Goal: Task Accomplishment & Management: Complete application form

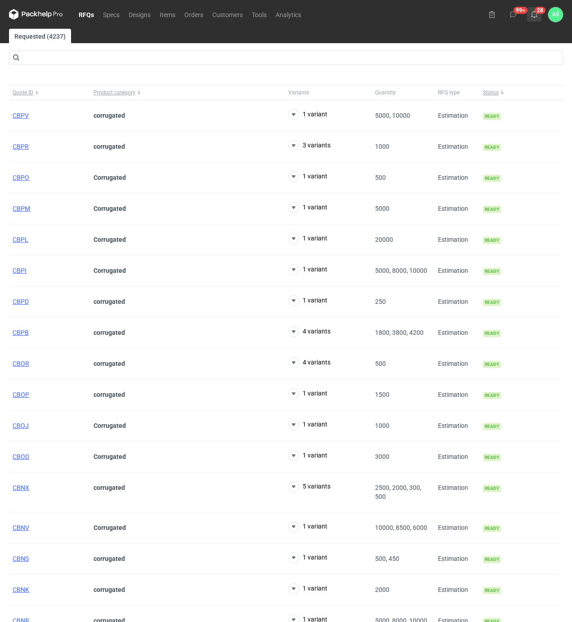
click at [534, 15] on icon at bounding box center [533, 14] width 7 height 7
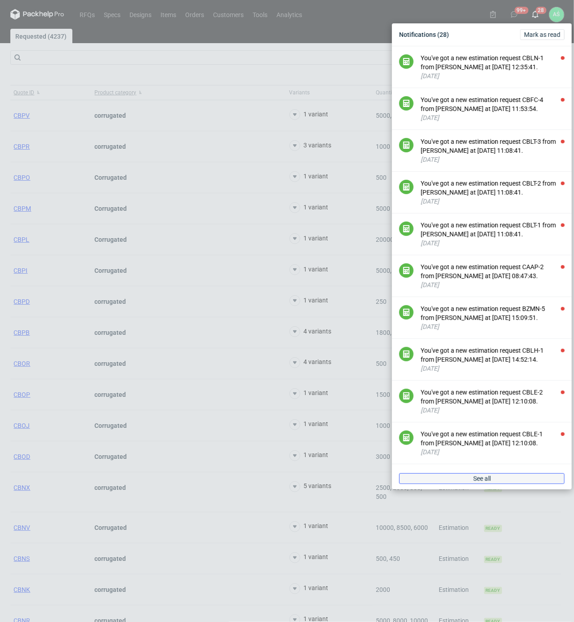
click at [497, 484] on link "See all" at bounding box center [481, 478] width 165 height 11
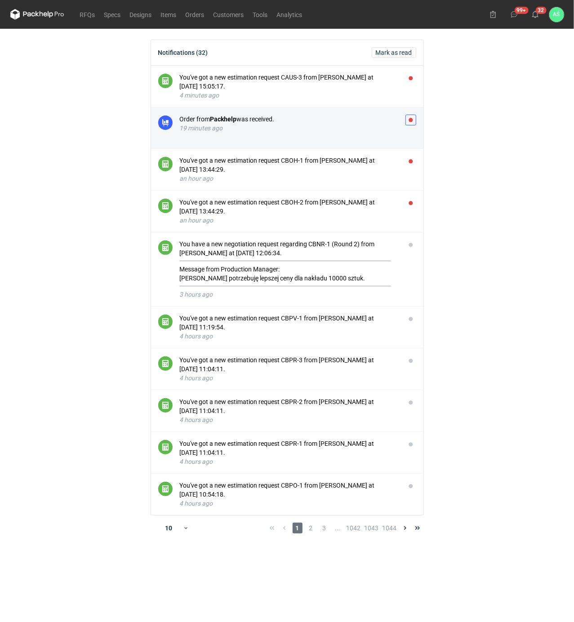
click at [413, 120] on button "button" at bounding box center [410, 120] width 11 height 11
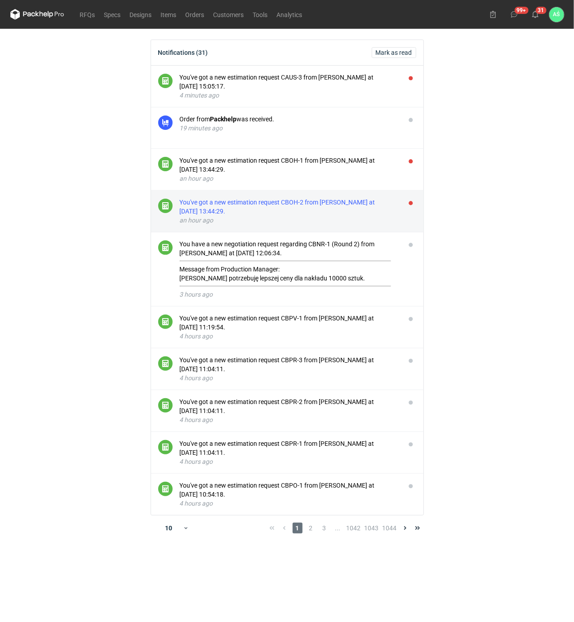
click at [358, 217] on div "an hour ago" at bounding box center [289, 220] width 218 height 9
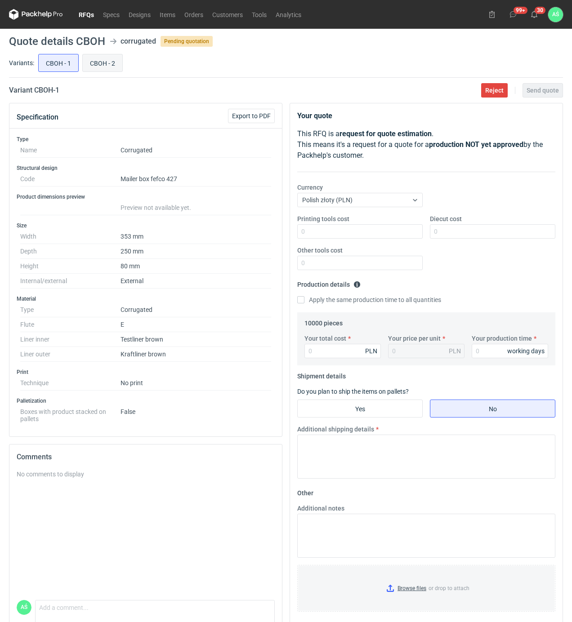
click at [97, 65] on input "CBOH - 2" at bounding box center [103, 62] width 40 height 17
radio input "true"
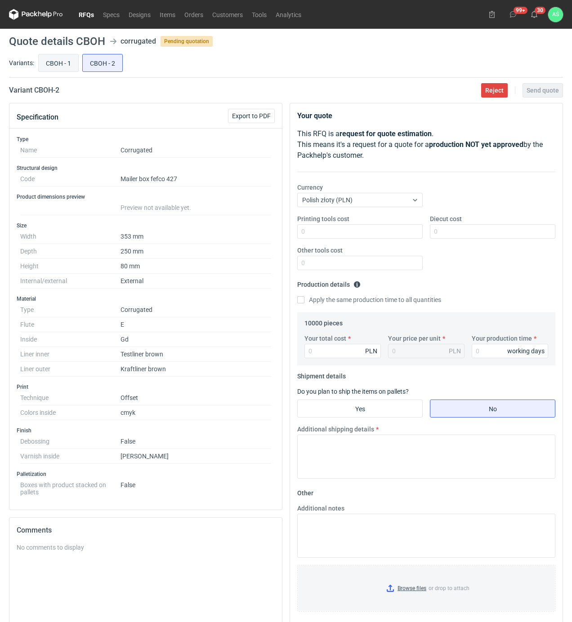
click at [60, 66] on input "CBOH - 1" at bounding box center [59, 62] width 40 height 17
radio input "true"
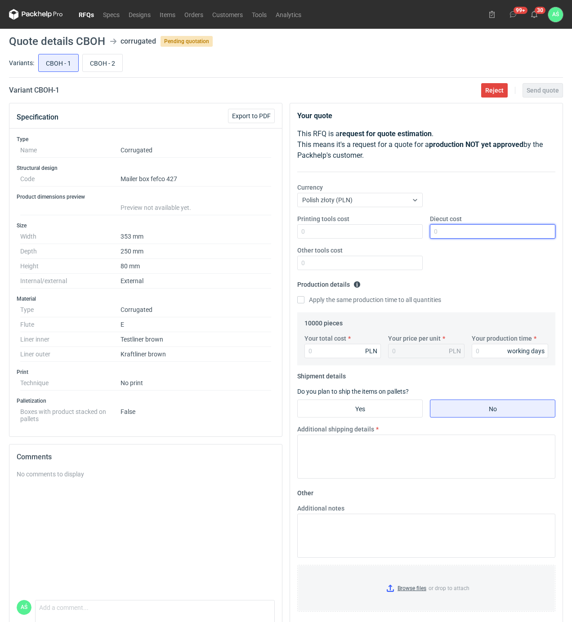
click at [448, 234] on input "Diecut cost" at bounding box center [492, 231] width 125 height 14
type input "1700"
type input "9700"
type input "0.97"
type input "12"
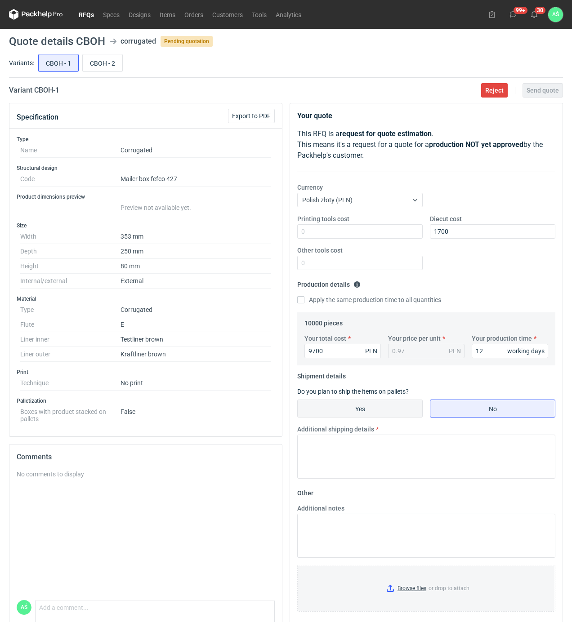
click at [379, 407] on input "Yes" at bounding box center [359, 408] width 124 height 17
radio input "true"
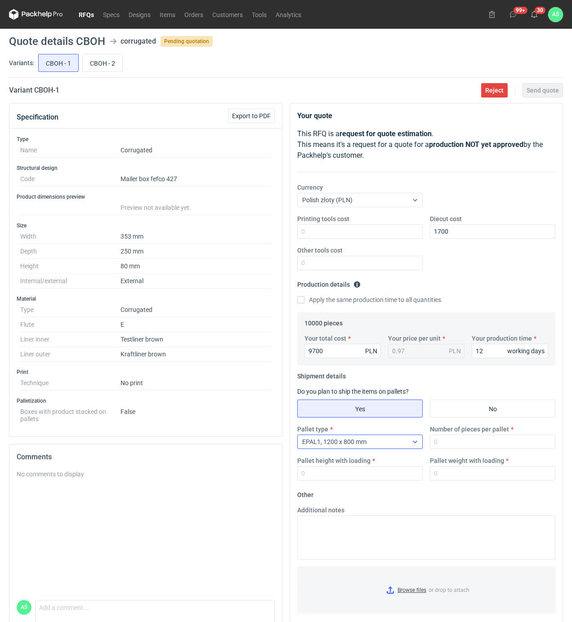
click at [386, 442] on div "EPAL1, 1200 x 800 mm" at bounding box center [352, 441] width 110 height 13
click at [392, 438] on div "EPAL1, 1200 x 800 mm" at bounding box center [352, 441] width 110 height 13
click at [466, 448] on input "Number of pieces per pallet" at bounding box center [492, 441] width 125 height 14
type input "2000"
type input "1850"
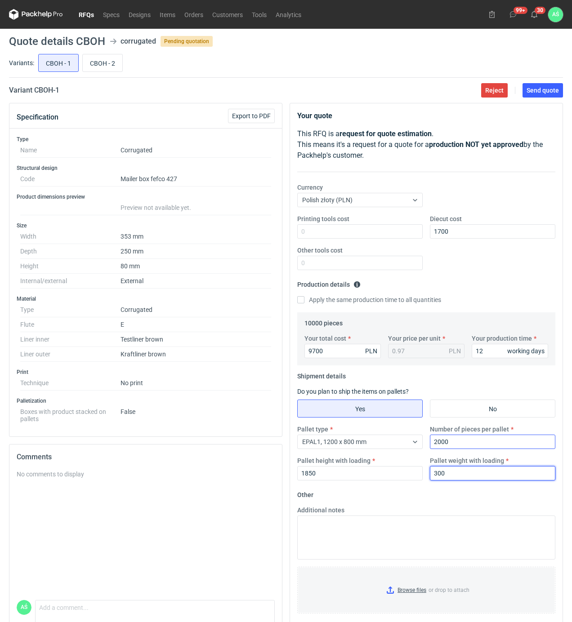
type input "300"
click at [412, 588] on input "Browse files or drop to attach" at bounding box center [426, 589] width 256 height 45
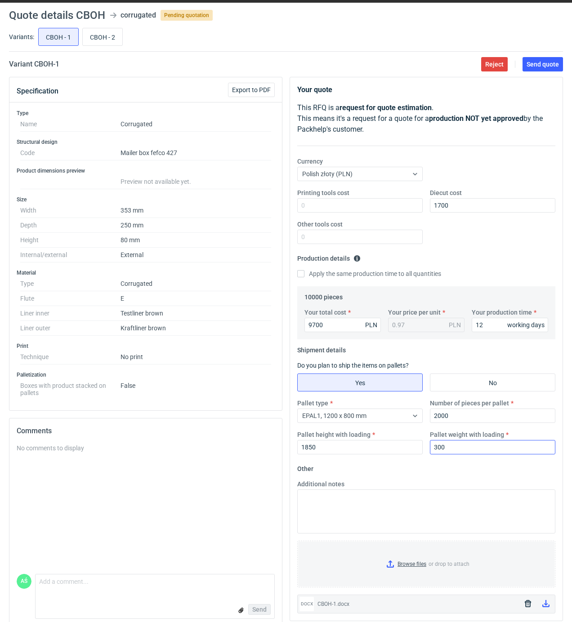
scroll to position [40, 0]
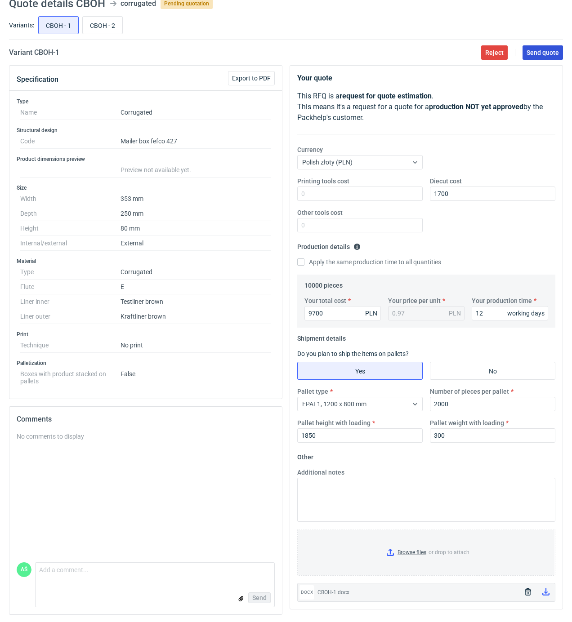
click at [529, 54] on button "Send quote" at bounding box center [542, 52] width 40 height 14
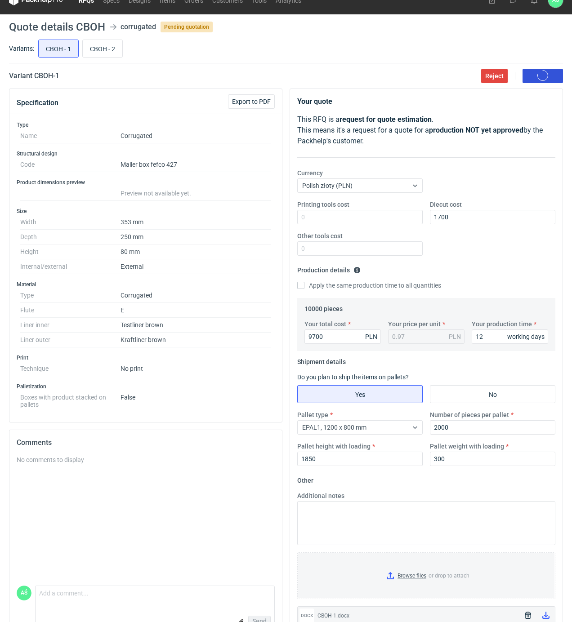
scroll to position [0, 0]
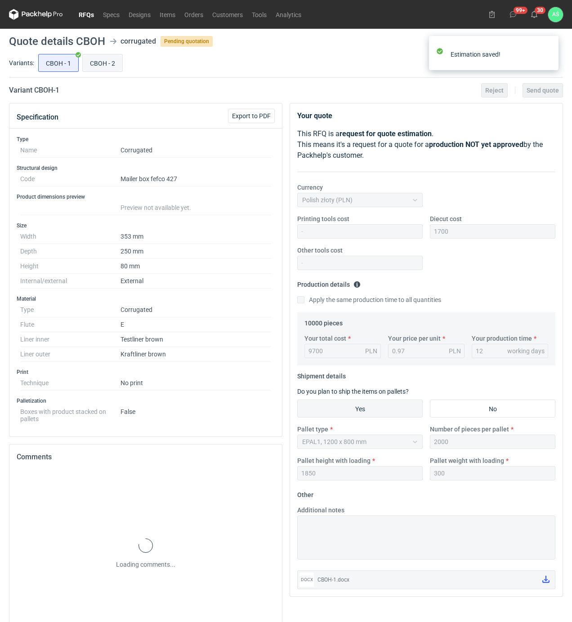
click at [99, 63] on input "CBOH - 2" at bounding box center [103, 62] width 40 height 17
radio input "true"
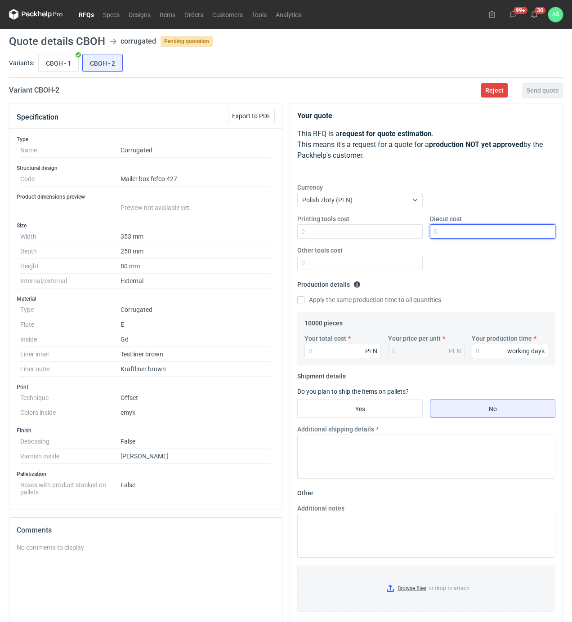
click at [443, 234] on input "Diecut cost" at bounding box center [492, 231] width 125 height 14
type input "1700"
type input "19400"
type input "1.94"
type input "18"
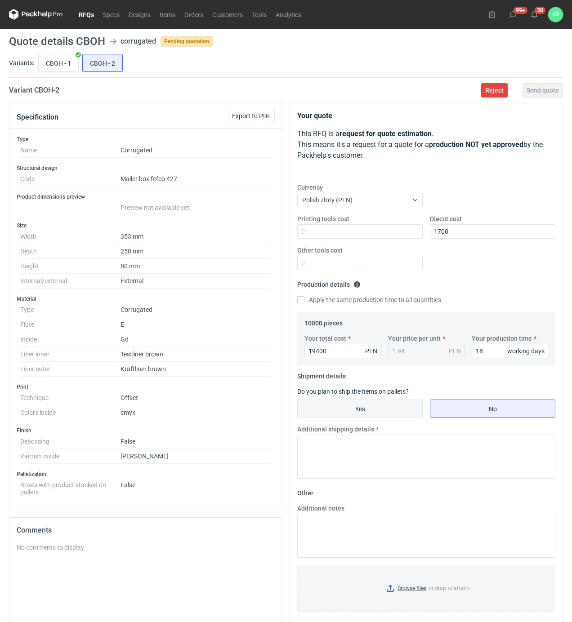
click at [365, 408] on input "Yes" at bounding box center [359, 408] width 124 height 17
radio input "true"
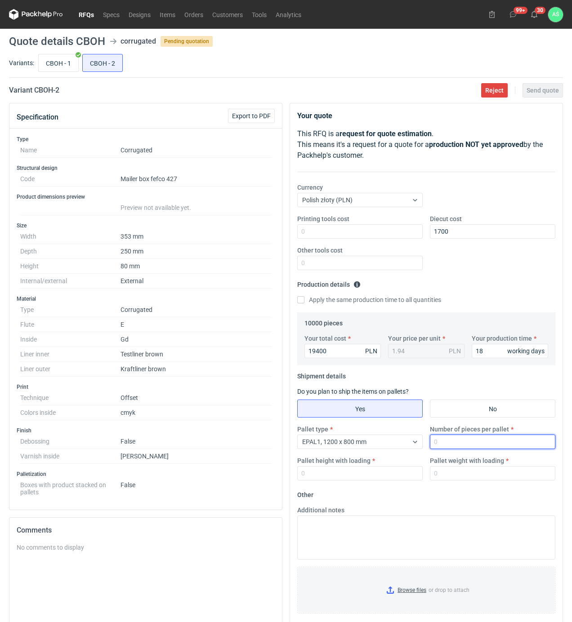
click at [450, 442] on input "Number of pieces per pallet" at bounding box center [492, 441] width 125 height 14
type input "2000"
type input "1950"
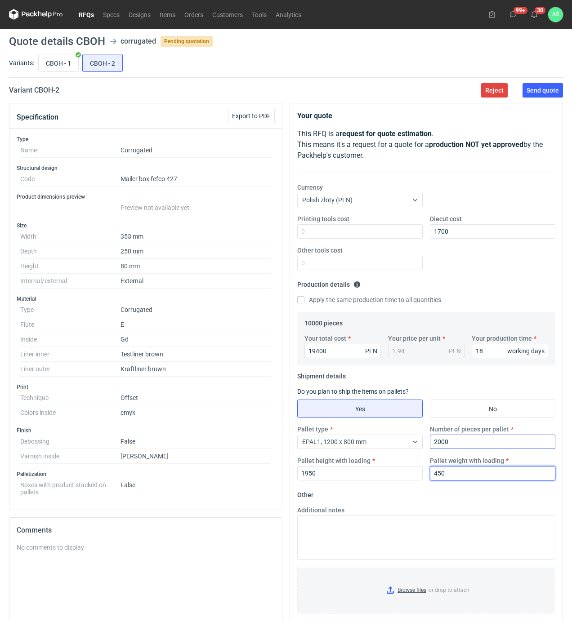
type input "450"
click at [413, 596] on input "Browse files or drop to attach" at bounding box center [426, 589] width 256 height 45
click at [540, 93] on span "Send quote" at bounding box center [542, 90] width 32 height 6
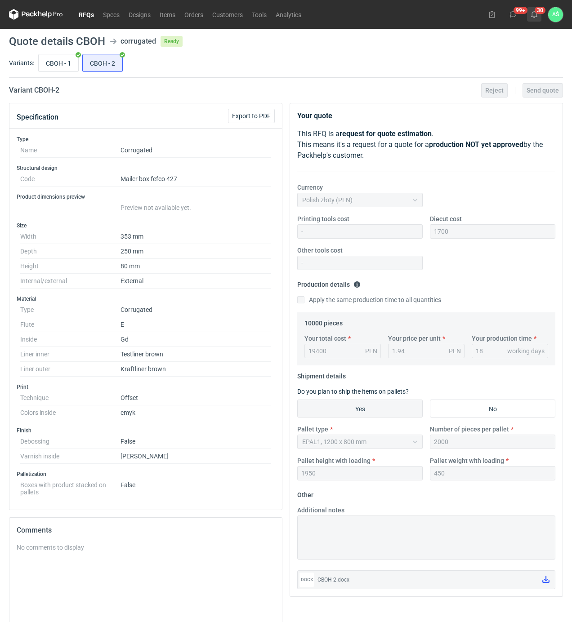
click at [535, 14] on icon at bounding box center [533, 14] width 7 height 7
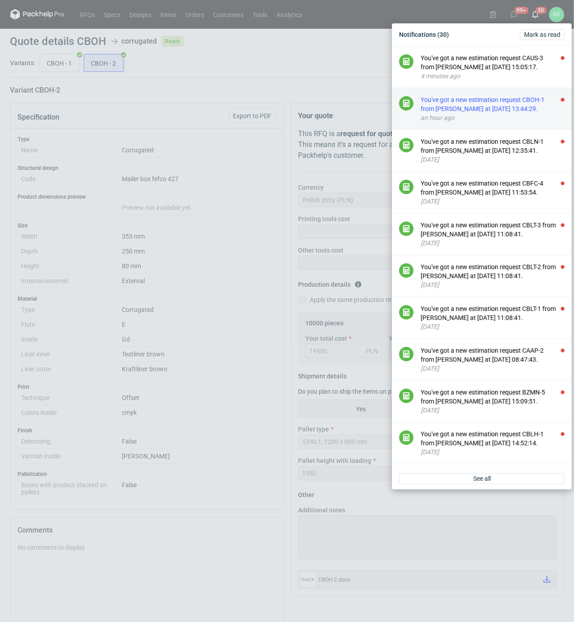
click at [529, 107] on div "You've got a new estimation request CBOH-1 from [PERSON_NAME] at [DATE] 13:44:2…" at bounding box center [493, 104] width 144 height 18
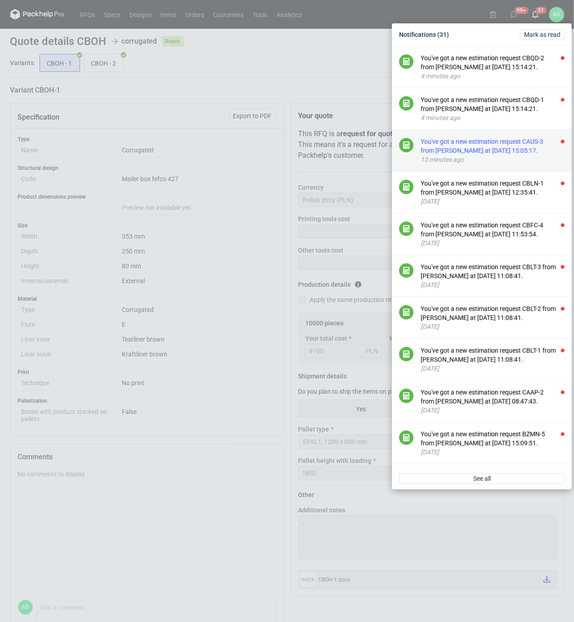
click at [525, 150] on div "You've got a new estimation request CAUS-3 from [PERSON_NAME] at [DATE] 15:05:1…" at bounding box center [493, 146] width 144 height 18
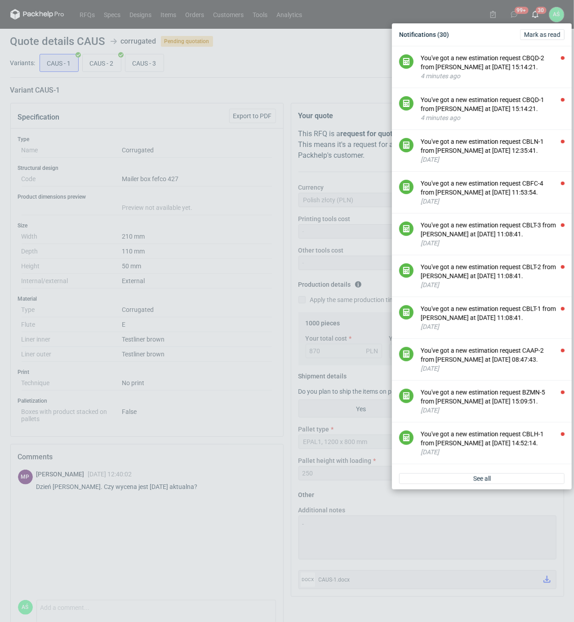
click at [183, 101] on div "Notifications (30) [PERSON_NAME] as read You've got a new estimation request CB…" at bounding box center [287, 311] width 574 height 622
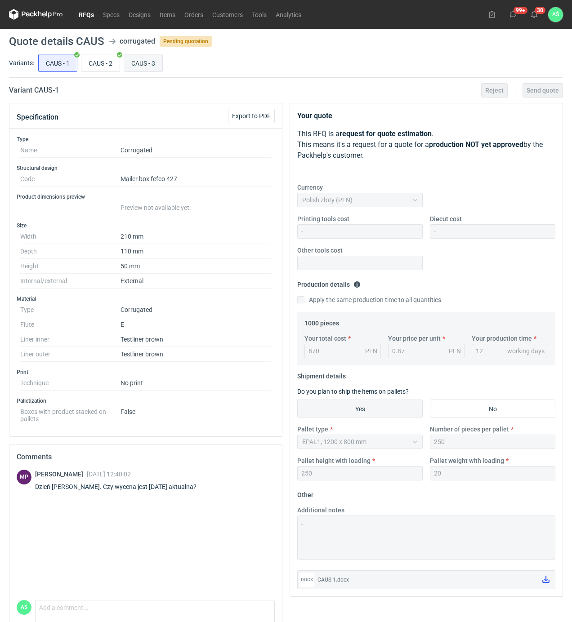
click at [146, 60] on input "CAUS - 3" at bounding box center [143, 62] width 38 height 17
radio input "true"
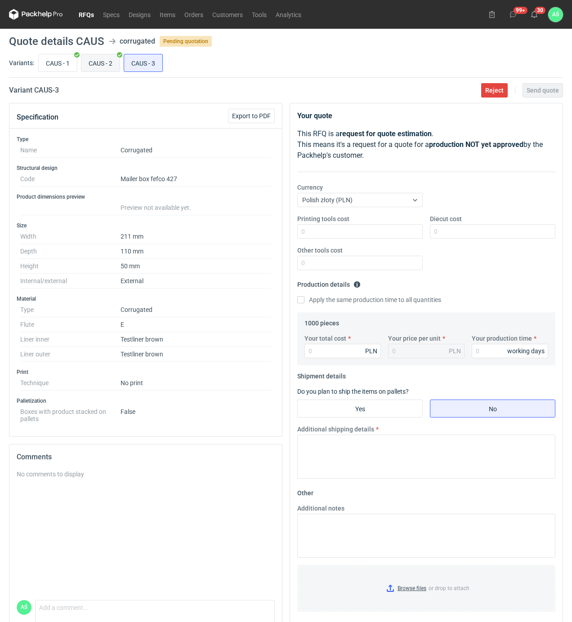
click at [105, 63] on input "CAUS - 2" at bounding box center [100, 62] width 38 height 17
radio input "true"
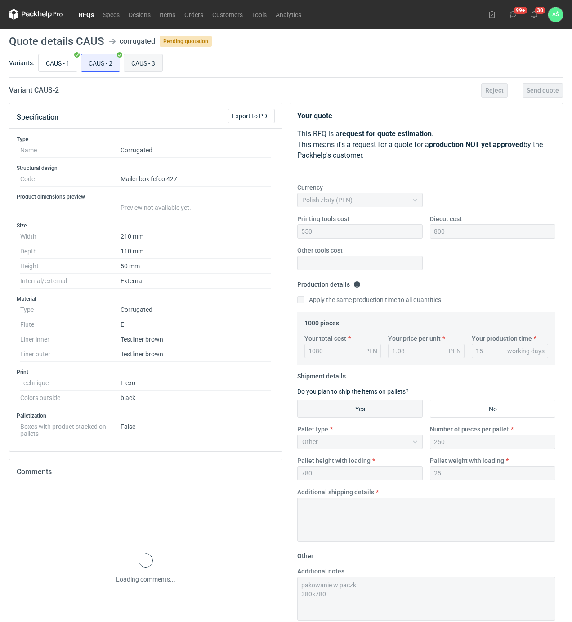
click at [133, 60] on input "CAUS - 3" at bounding box center [143, 62] width 38 height 17
radio input "true"
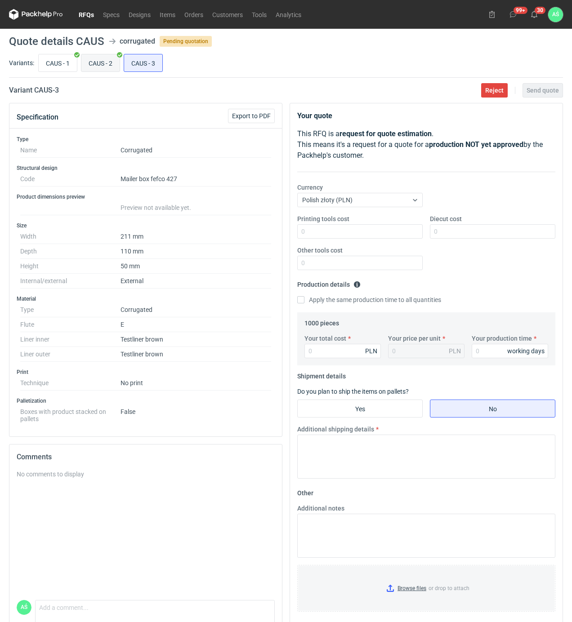
click at [99, 65] on input "CAUS - 2" at bounding box center [100, 62] width 38 height 17
radio input "true"
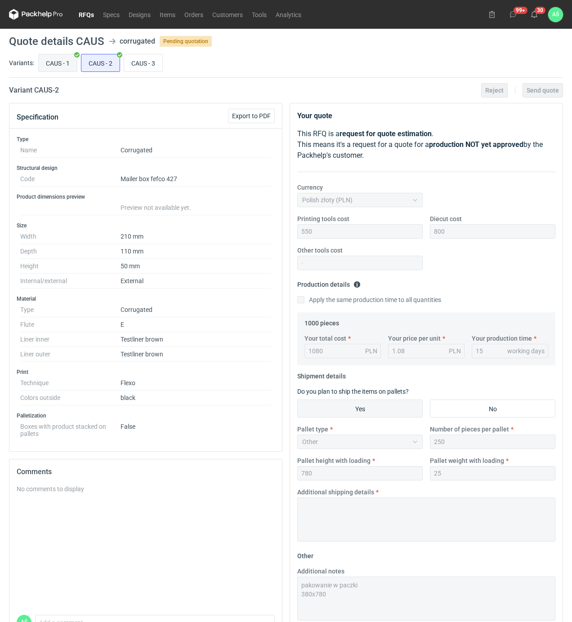
click at [65, 65] on input "CAUS - 1" at bounding box center [58, 62] width 38 height 17
radio input "true"
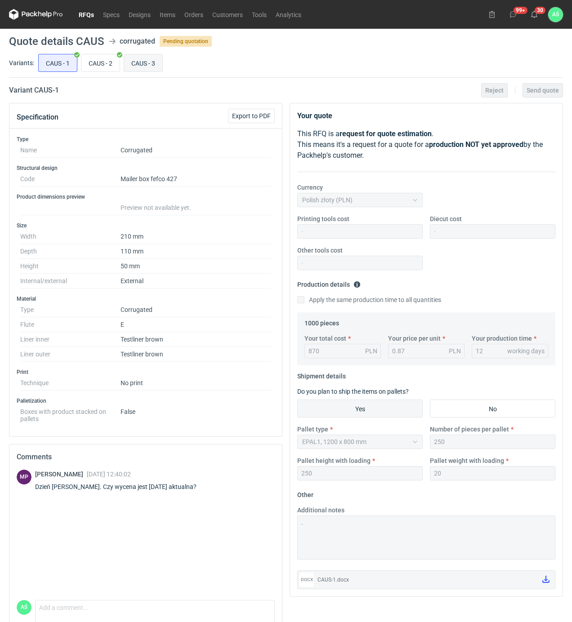
click at [147, 64] on input "CAUS - 3" at bounding box center [143, 62] width 38 height 17
radio input "true"
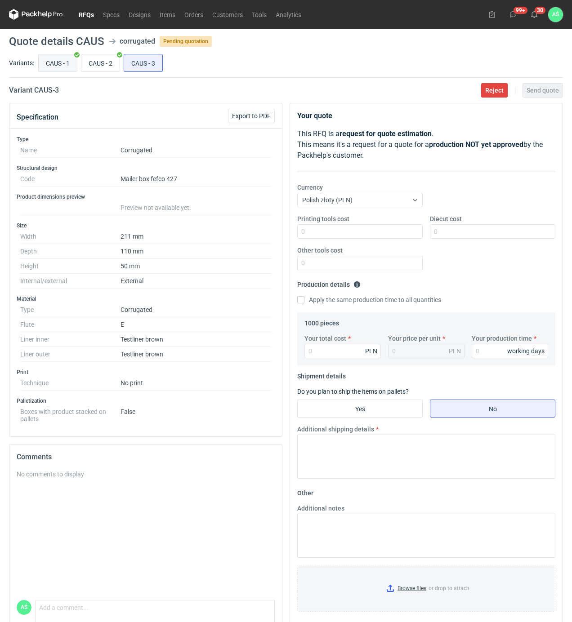
click at [71, 63] on input "CAUS - 1" at bounding box center [58, 62] width 38 height 17
radio input "true"
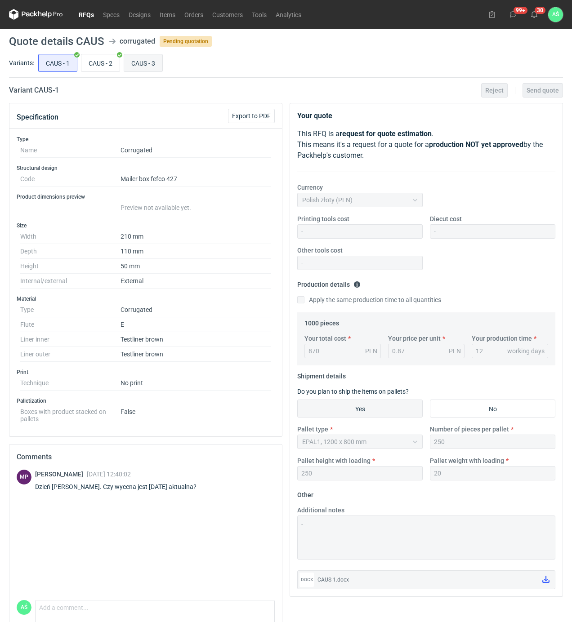
click at [139, 69] on input "CAUS - 3" at bounding box center [143, 62] width 38 height 17
radio input "true"
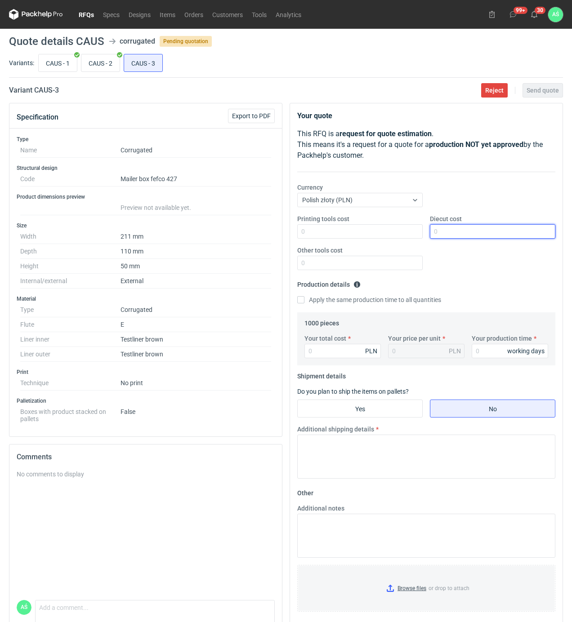
click at [453, 234] on input "Diecut cost" at bounding box center [492, 231] width 125 height 14
type input "800"
type input "870"
type input "0.87"
type input "12"
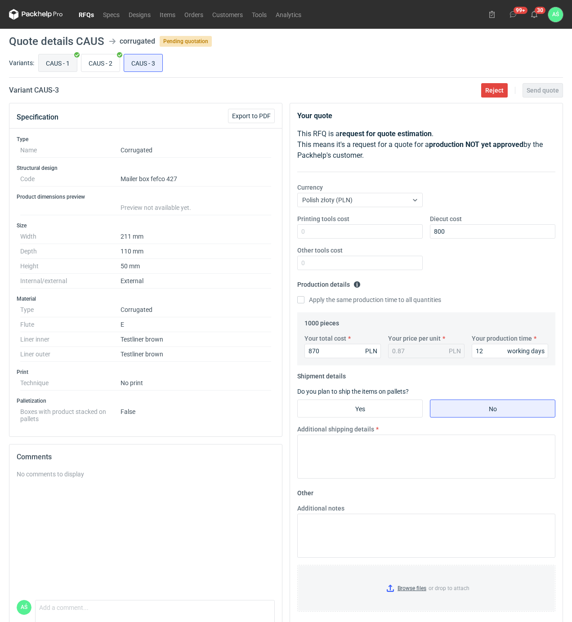
click at [60, 64] on input "CAUS - 1" at bounding box center [58, 62] width 38 height 17
radio input "true"
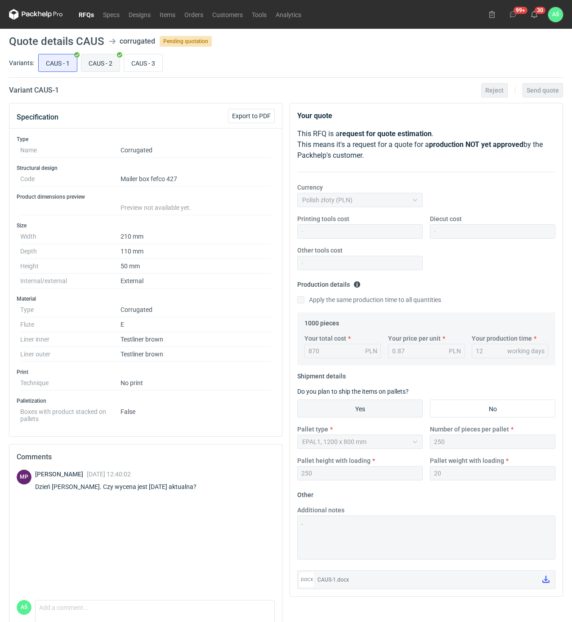
click at [106, 54] on input "CAUS - 2" at bounding box center [100, 62] width 38 height 17
radio input "true"
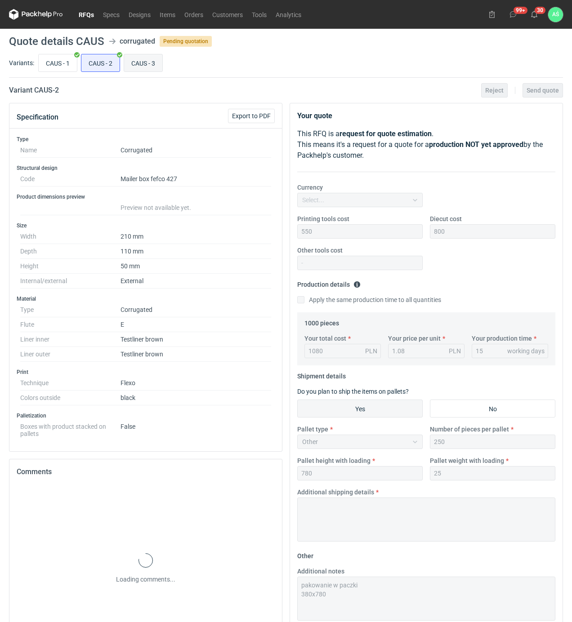
click at [137, 63] on input "CAUS - 3" at bounding box center [143, 62] width 38 height 17
radio input "true"
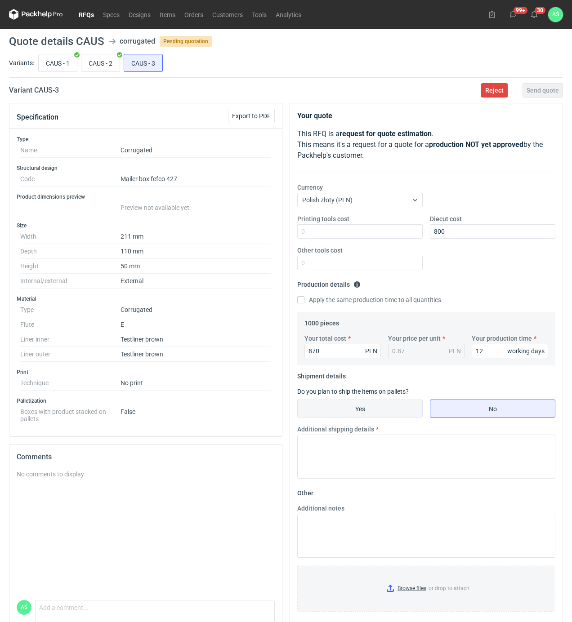
drag, startPoint x: 352, startPoint y: 408, endPoint x: 367, endPoint y: 408, distance: 14.8
click at [354, 408] on input "Yes" at bounding box center [359, 408] width 124 height 17
radio input "true"
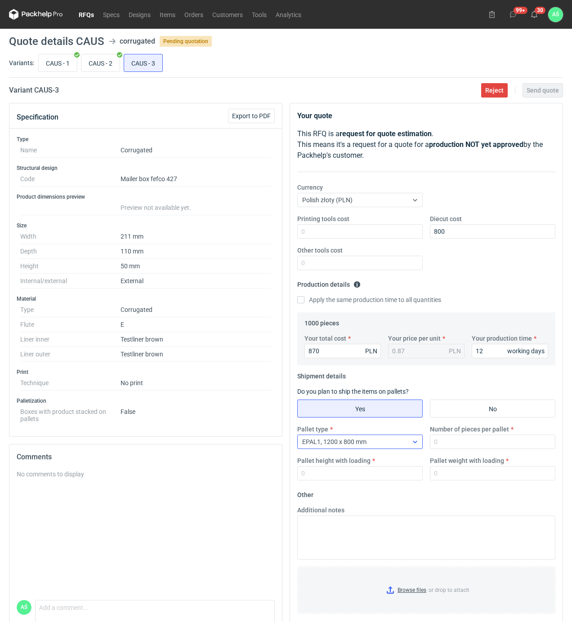
click at [399, 444] on div "EPAL1, 1200 x 800 mm" at bounding box center [352, 441] width 110 height 13
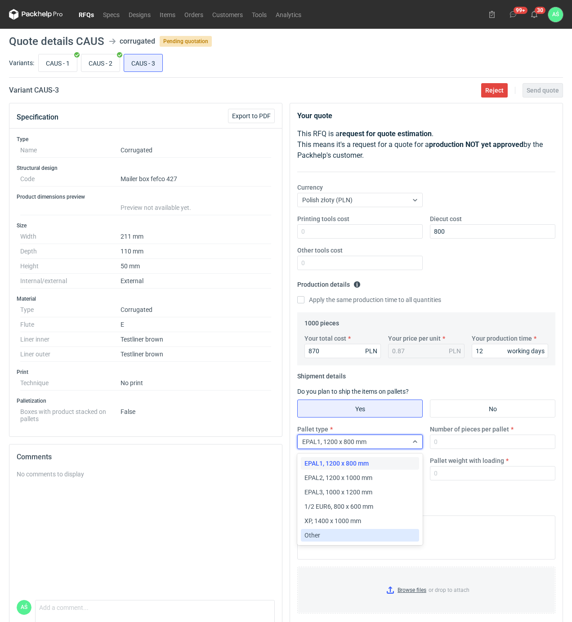
click at [324, 535] on div "Other" at bounding box center [359, 535] width 111 height 9
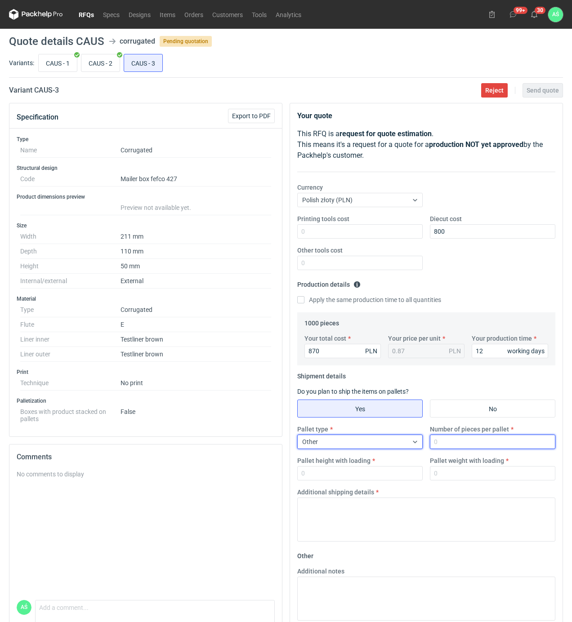
click at [466, 443] on input "Number of pieces per pallet" at bounding box center [492, 441] width 125 height 14
type input "250"
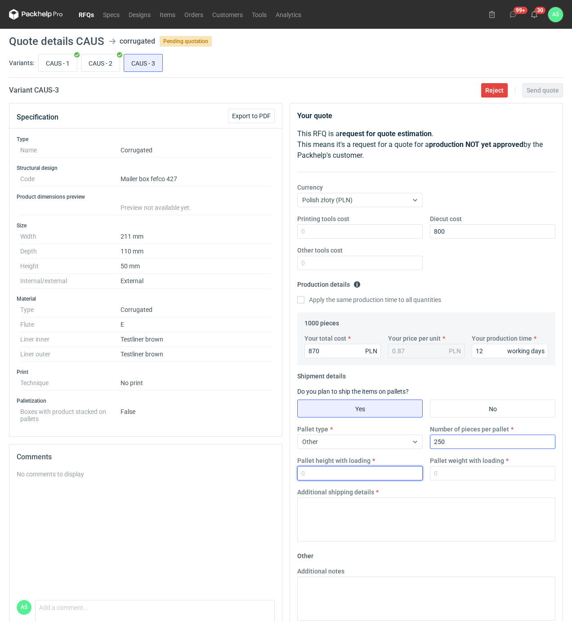
type input "1"
drag, startPoint x: 361, startPoint y: 475, endPoint x: 286, endPoint y: 477, distance: 75.1
click at [286, 477] on div "Your quote This RFQ is a request for quote estimation . This means it's a reque…" at bounding box center [426, 400] width 280 height 594
drag, startPoint x: 315, startPoint y: 473, endPoint x: 279, endPoint y: 475, distance: 36.5
click at [279, 475] on div "Specification Export to PDF Type Name Corrugated Structural design Code Mailer …" at bounding box center [285, 400] width 561 height 594
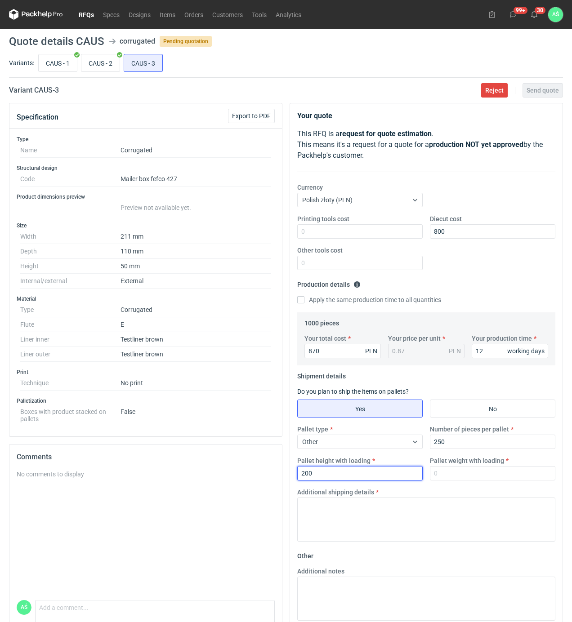
type input "200"
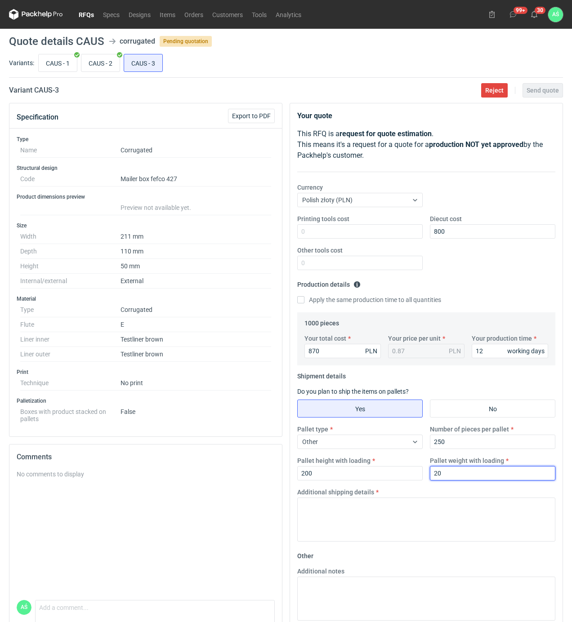
type input "20"
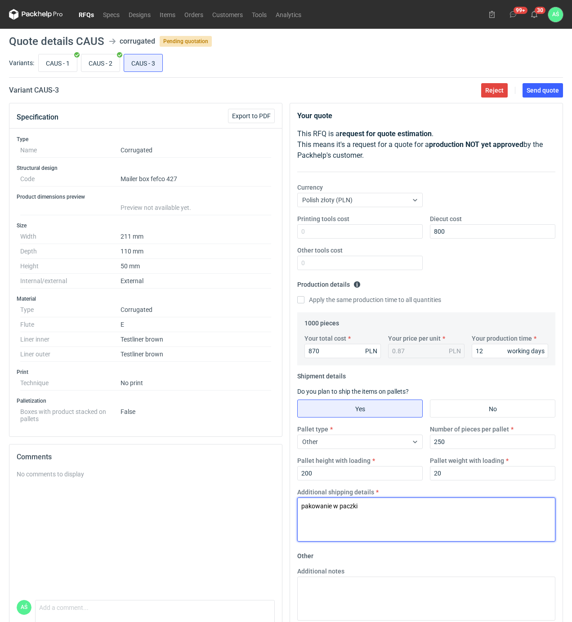
type textarea "pakowanie w paczki"
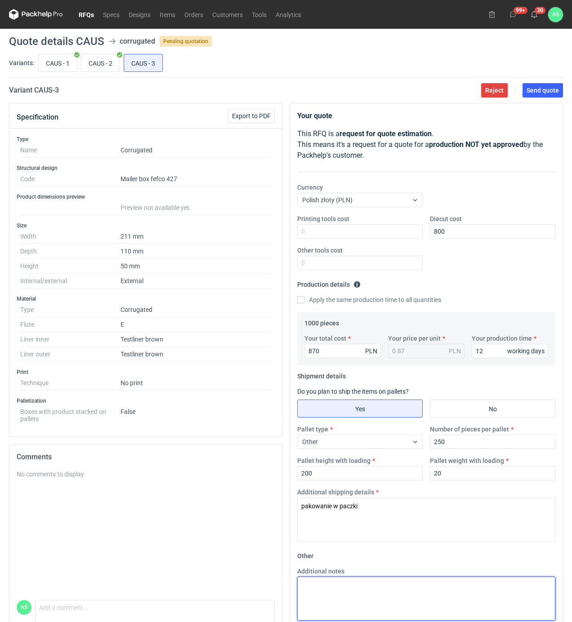
paste textarea "pakowanie w paczki"
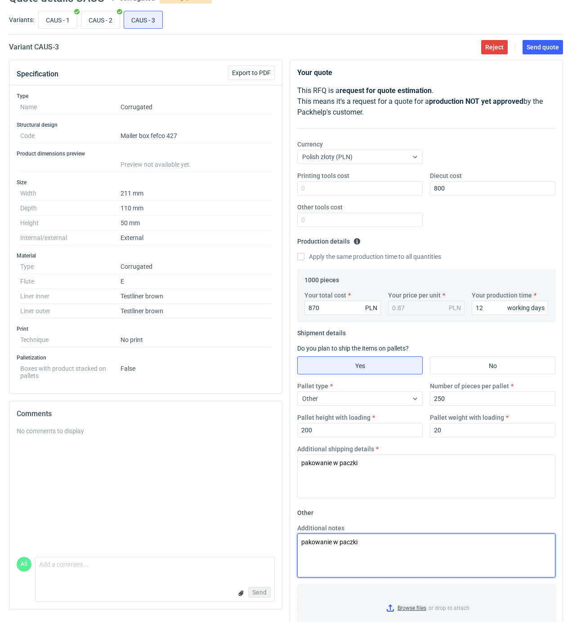
scroll to position [77, 0]
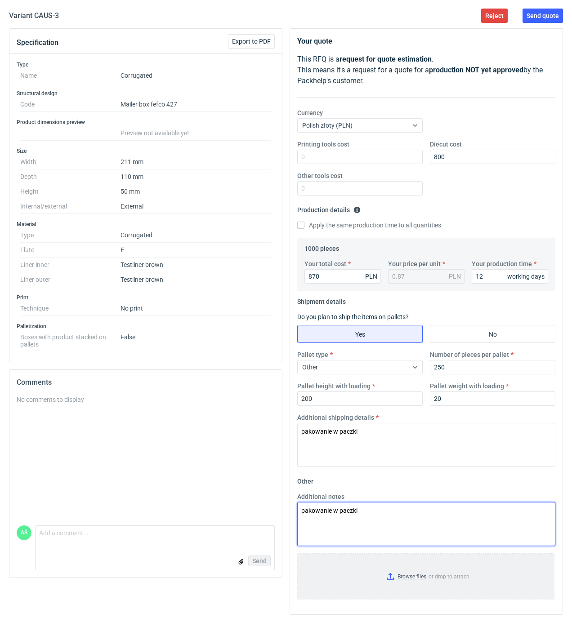
type textarea "pakowanie w paczki"
click at [421, 581] on input "Browse files or drop to attach" at bounding box center [426, 576] width 256 height 45
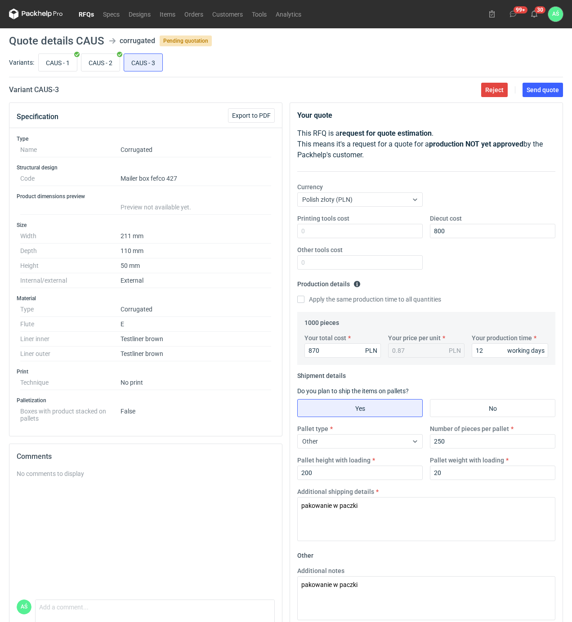
scroll to position [0, 0]
click at [536, 91] on span "Send quote" at bounding box center [542, 90] width 32 height 6
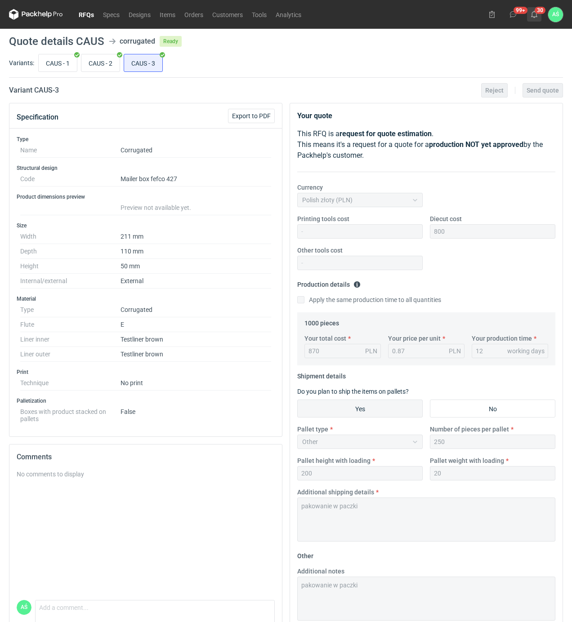
click at [536, 17] on use at bounding box center [534, 14] width 6 height 7
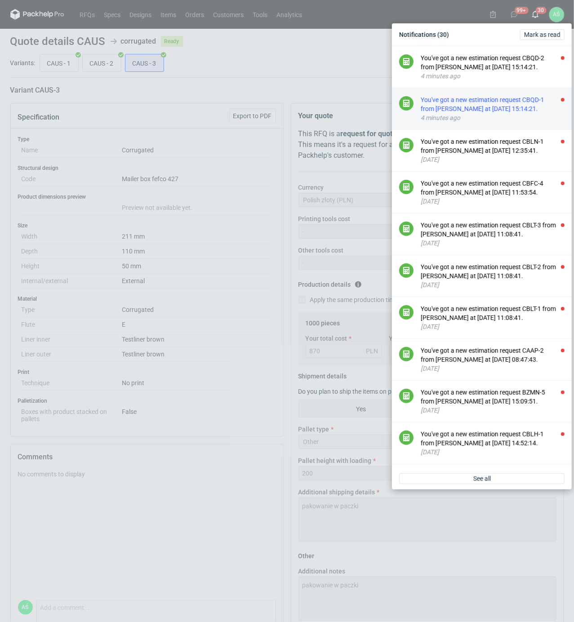
click at [511, 110] on div "You've got a new estimation request CBQD-1 from [PERSON_NAME] at [DATE] 15:14:2…" at bounding box center [493, 104] width 144 height 18
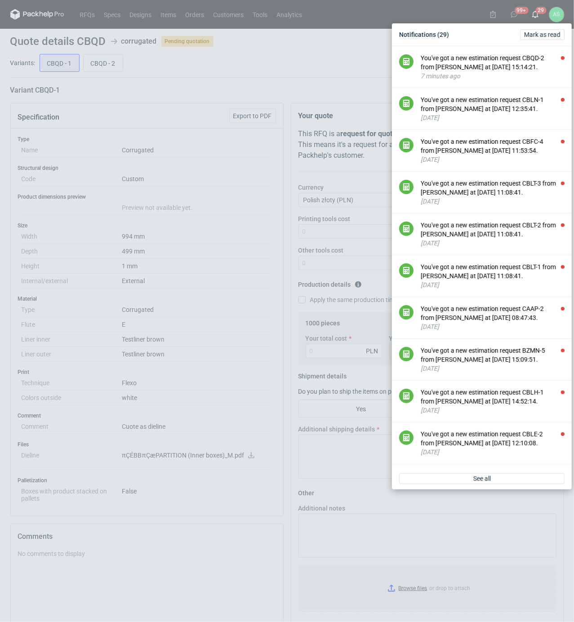
click at [191, 105] on div "Notifications (29) [PERSON_NAME] as read You've got a new estimation request CB…" at bounding box center [287, 311] width 574 height 622
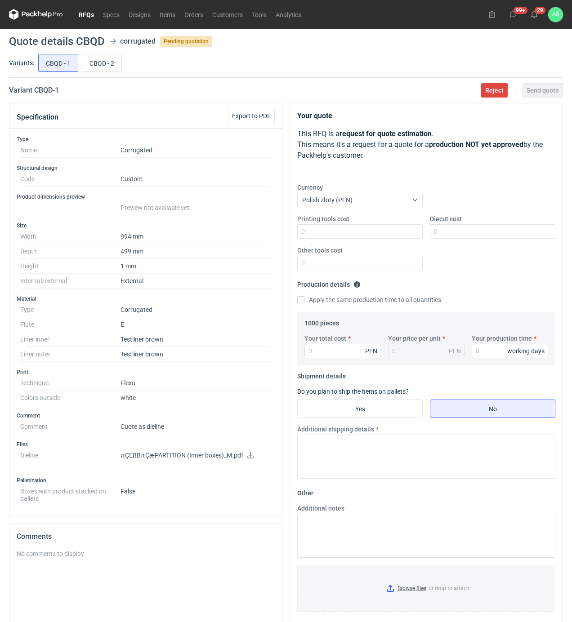
click at [247, 457] on icon at bounding box center [250, 455] width 7 height 6
click at [110, 62] on input "CBQD - 2" at bounding box center [101, 62] width 39 height 17
radio input "true"
click at [67, 65] on input "CBQD - 1" at bounding box center [58, 62] width 39 height 17
radio input "true"
